Goal: Information Seeking & Learning: Learn about a topic

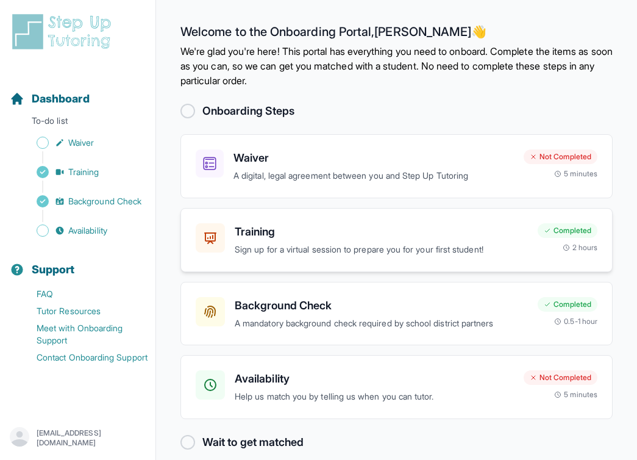
click at [277, 225] on h3 "Training" at bounding box center [381, 231] width 293 height 17
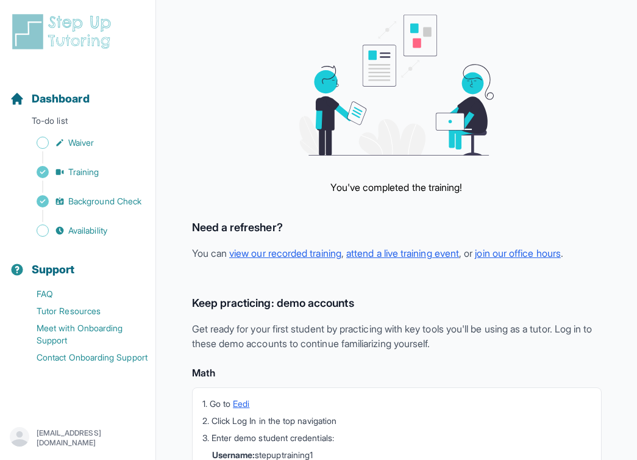
scroll to position [78, 0]
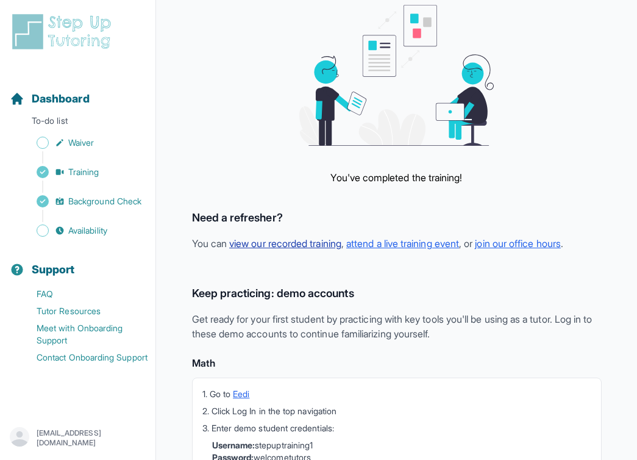
click at [275, 242] on link "view our recorded training" at bounding box center [285, 243] width 112 height 12
click at [294, 247] on link "view our recorded training" at bounding box center [285, 243] width 112 height 12
click at [273, 244] on link "view our recorded training" at bounding box center [285, 243] width 112 height 12
click at [271, 243] on link "view our recorded training" at bounding box center [285, 243] width 112 height 12
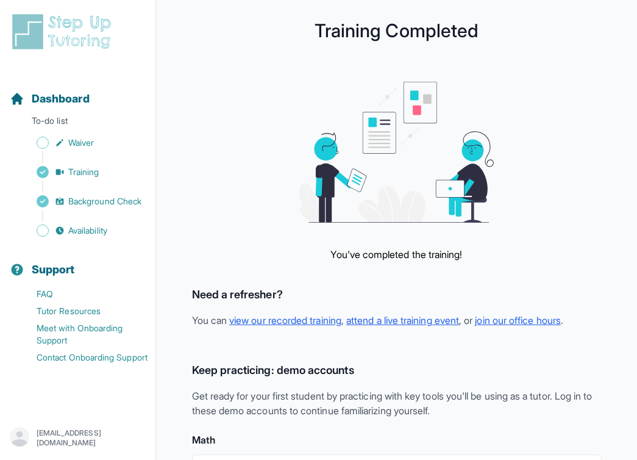
scroll to position [0, 0]
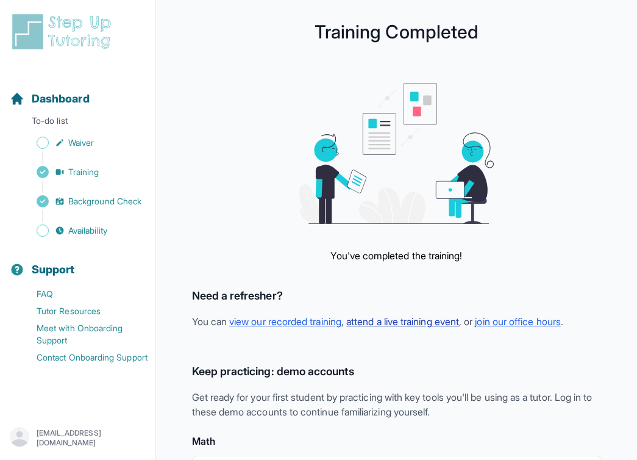
click at [444, 321] on link "attend a live training event" at bounding box center [402, 321] width 113 height 12
click at [528, 322] on link "join our office hours" at bounding box center [517, 321] width 85 height 12
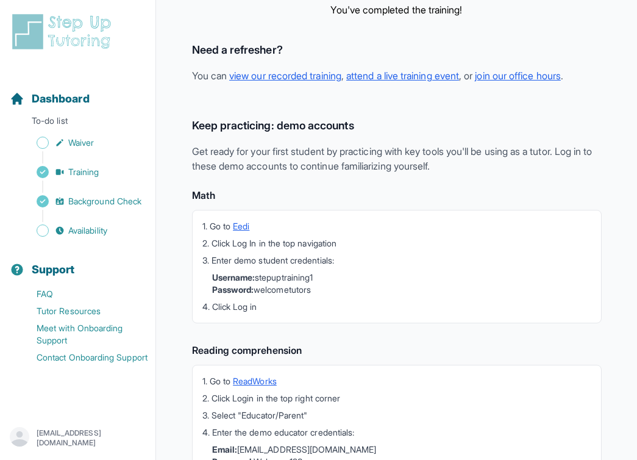
scroll to position [186, 0]
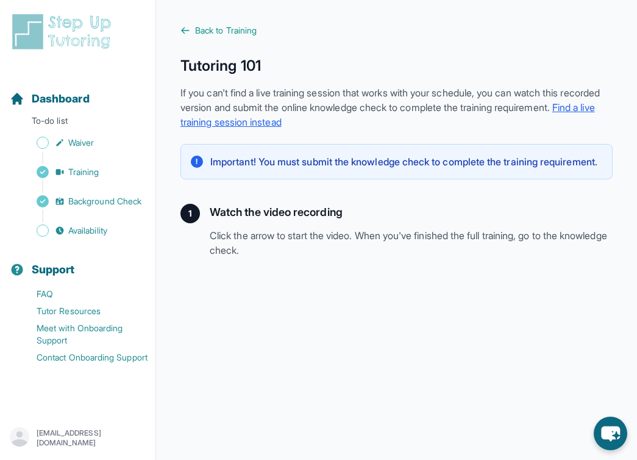
scroll to position [200, 0]
